Goal: Information Seeking & Learning: Find specific fact

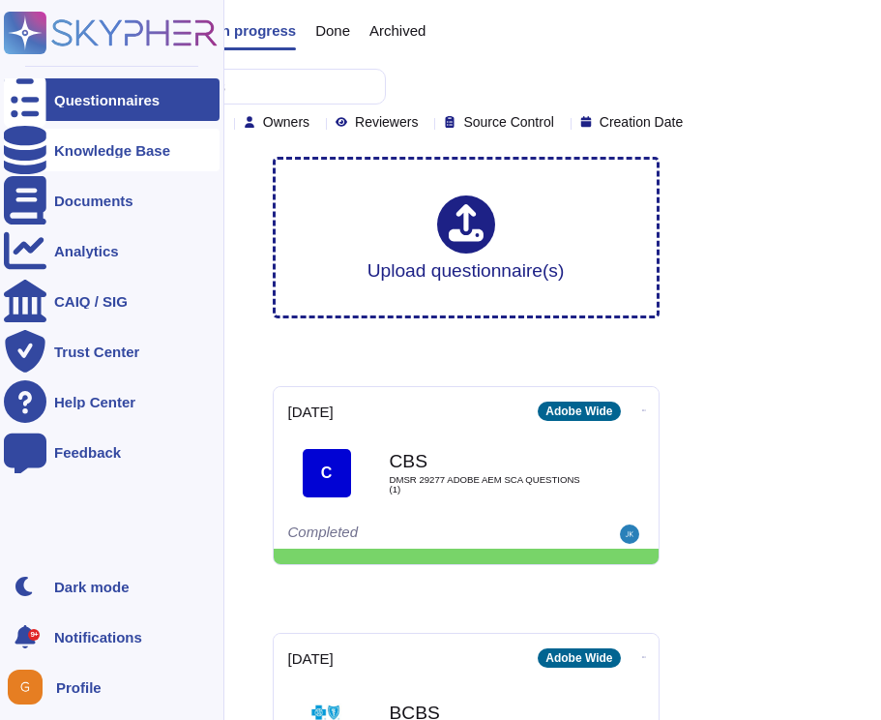
click at [17, 160] on div at bounding box center [25, 150] width 43 height 43
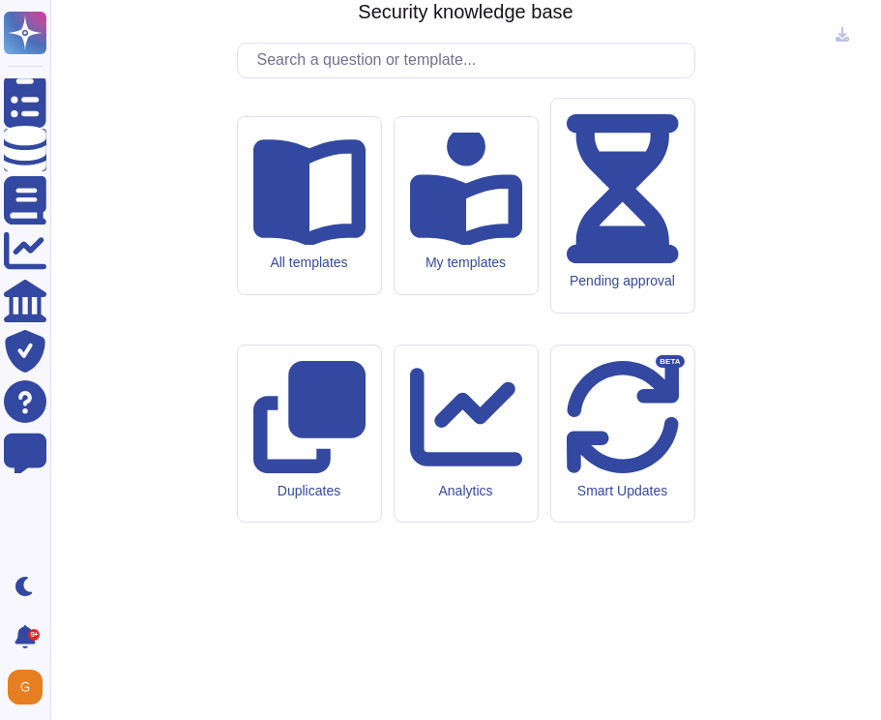
click at [302, 77] on input "text" at bounding box center [471, 61] width 447 height 34
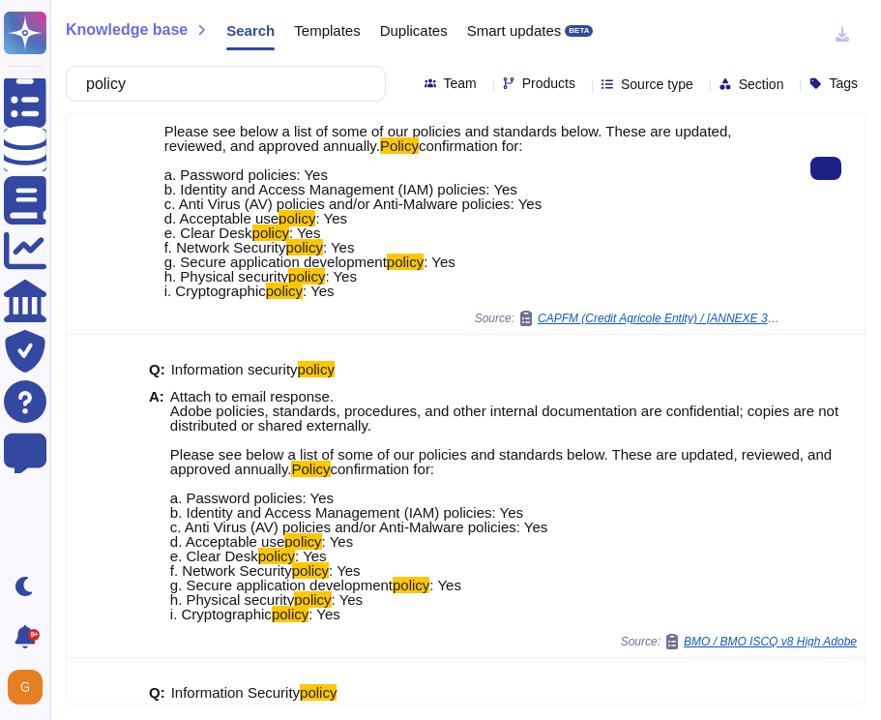
scroll to position [189, 0]
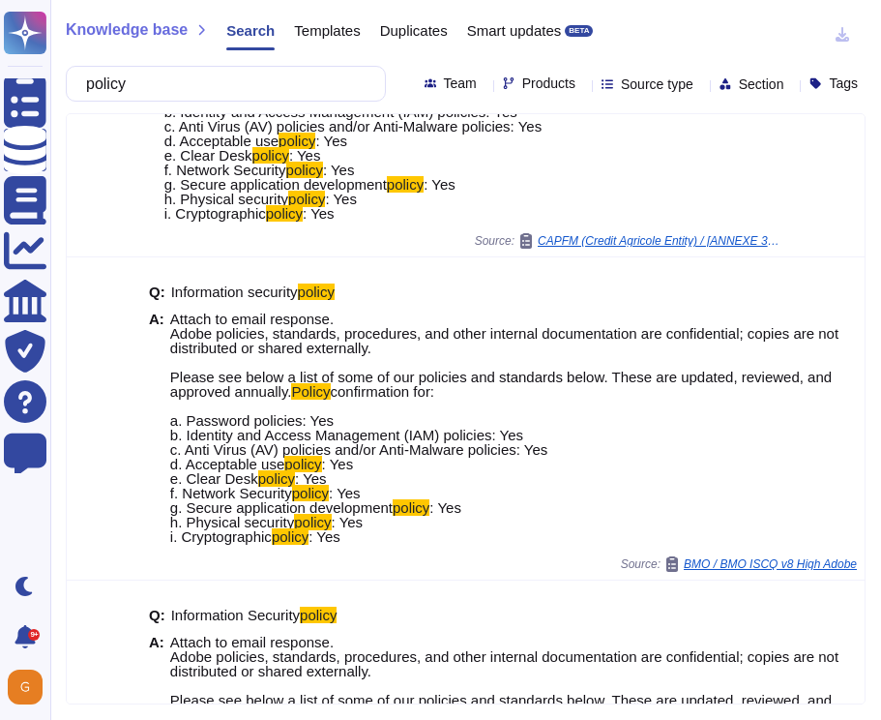
type input "policy"
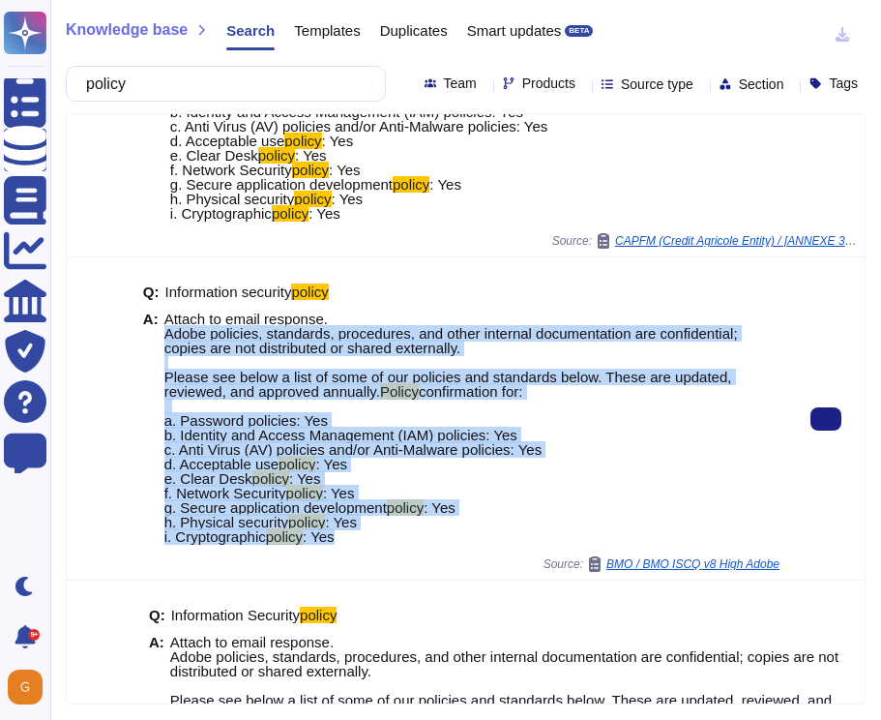
drag, startPoint x: 164, startPoint y: 364, endPoint x: 400, endPoint y: 602, distance: 335.1
click at [401, 556] on div "Q: Information security policy A: Attach to email response. Adobe policies, sta…" at bounding box center [461, 414] width 636 height 283
click at [279, 487] on mark "policy" at bounding box center [270, 478] width 37 height 16
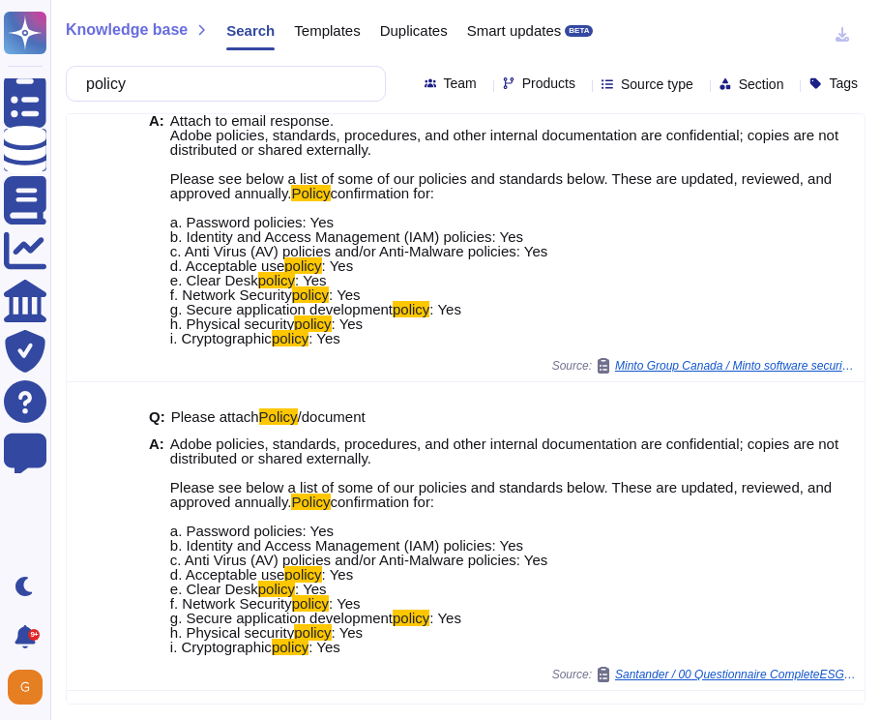
scroll to position [0, 0]
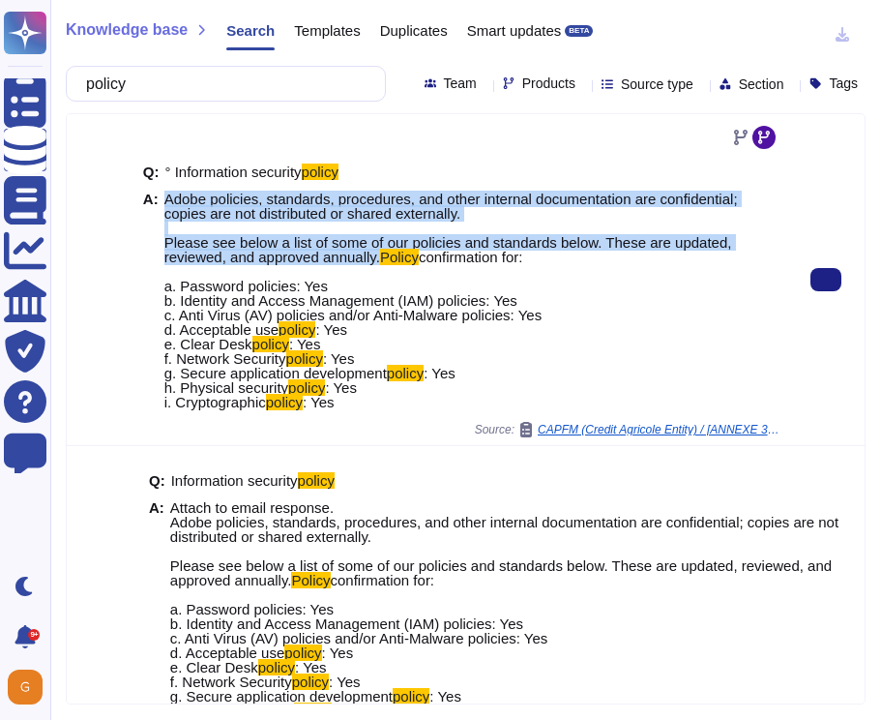
drag, startPoint x: 164, startPoint y: 199, endPoint x: 393, endPoint y: 254, distance: 234.8
click at [393, 254] on span "Adobe policies, standards, procedures, and other internal documentation are con…" at bounding box center [471, 301] width 615 height 218
click at [406, 239] on span "Adobe policies, standards, procedures, and other internal documentation are con…" at bounding box center [451, 228] width 574 height 74
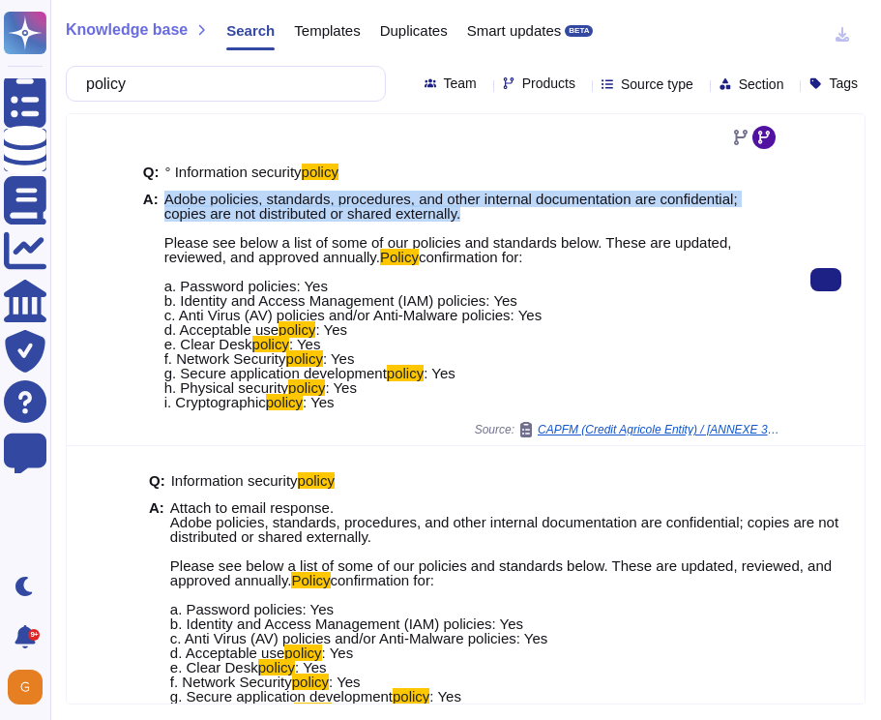
drag, startPoint x: 165, startPoint y: 198, endPoint x: 516, endPoint y: 211, distance: 351.3
click at [516, 211] on span "Adobe policies, standards, procedures, and other internal documentation are con…" at bounding box center [471, 301] width 615 height 218
copy span "Adobe policies, standards, procedures, and other internal documentation are con…"
